Goal: Task Accomplishment & Management: Manage account settings

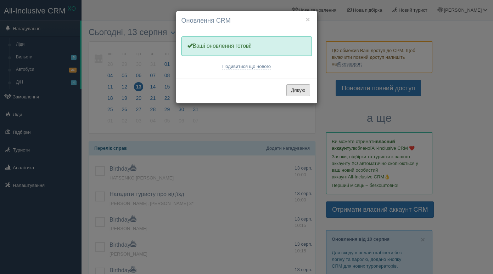
click at [299, 91] on button "Дякую" at bounding box center [298, 90] width 24 height 12
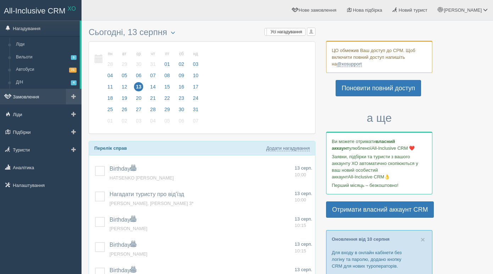
click at [35, 96] on link "Замовлення" at bounding box center [40, 97] width 81 height 16
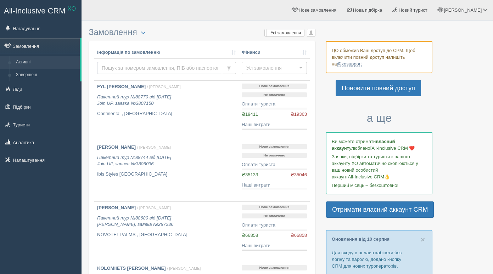
click at [117, 68] on input "text" at bounding box center [159, 68] width 125 height 12
paste input "66029"
type input "66029"
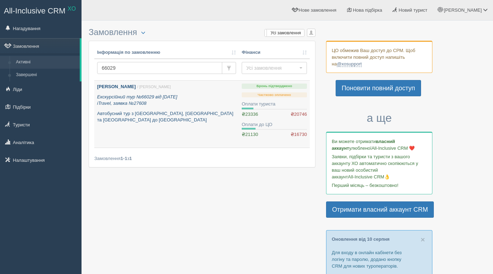
click at [142, 117] on p "Автобусний тур з Полтави, Кременчука та Кропивницького до Болгарії" at bounding box center [166, 117] width 139 height 13
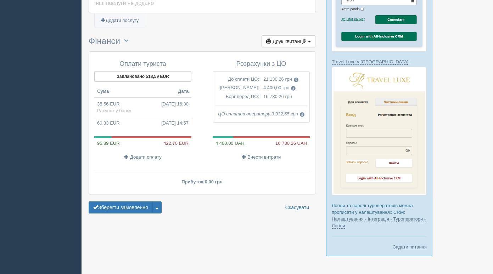
scroll to position [583, 0]
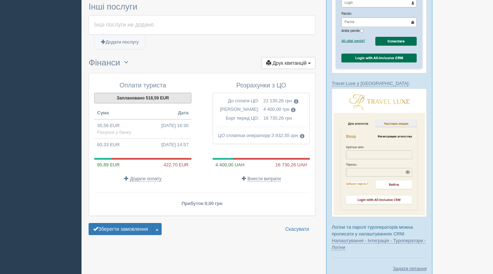
click at [148, 93] on button "Заплановано 518,59 EUR" at bounding box center [142, 98] width 97 height 11
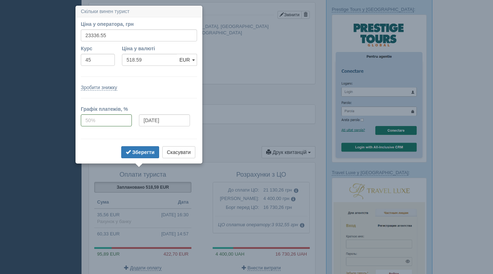
scroll to position [469, 0]
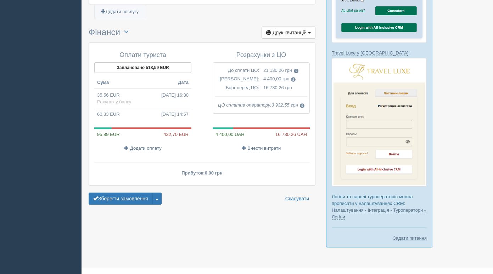
scroll to position [590, 0]
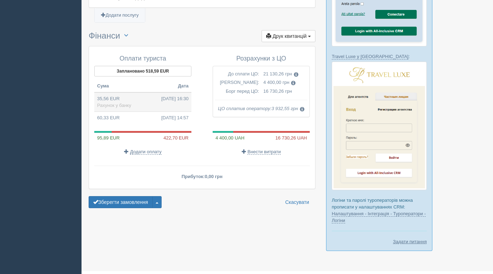
click at [151, 92] on td "35,56 EUR 24.12.2024 16:30 Рахунок у банку" at bounding box center [142, 101] width 97 height 19
type input "1600.00"
type input "45.00"
select select "1166"
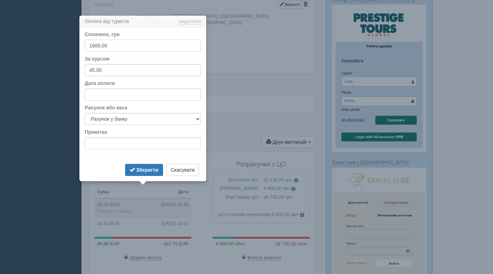
scroll to position [483, 0]
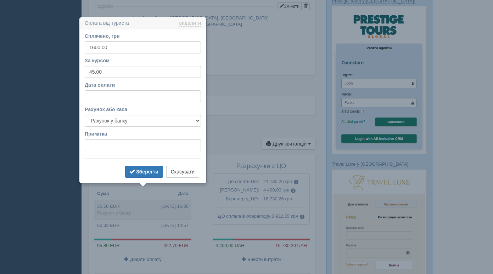
click at [223, 122] on ul "Додати послугу" at bounding box center [202, 126] width 227 height 9
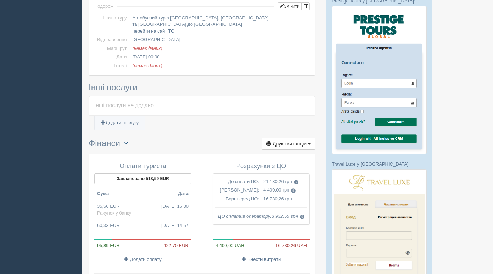
click at [128, 141] on span "button" at bounding box center [126, 143] width 4 height 4
click at [157, 151] on link "Переключити UAH / EUR" at bounding box center [154, 157] width 68 height 12
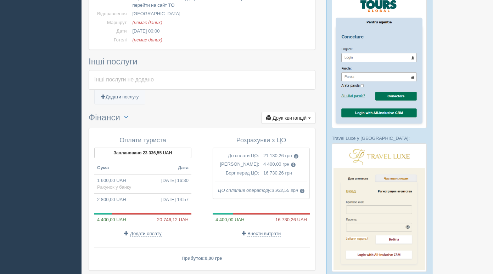
scroll to position [510, 0]
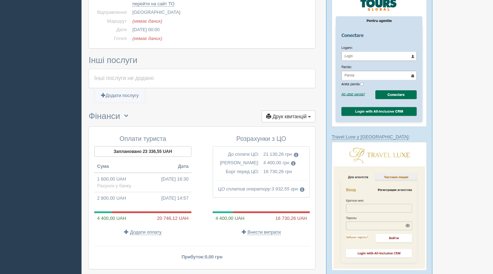
click at [128, 113] on span "button" at bounding box center [126, 115] width 4 height 4
click at [159, 124] on link "Переключити UAH / EUR" at bounding box center [154, 130] width 68 height 12
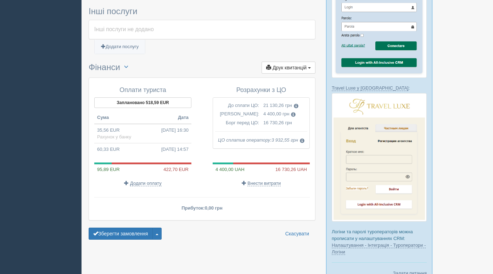
scroll to position [606, 0]
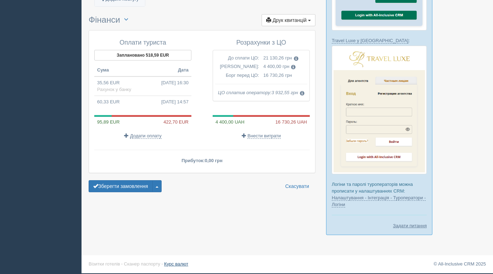
click at [176, 264] on link "Курс валют" at bounding box center [176, 263] width 24 height 5
